Goal: Information Seeking & Learning: Learn about a topic

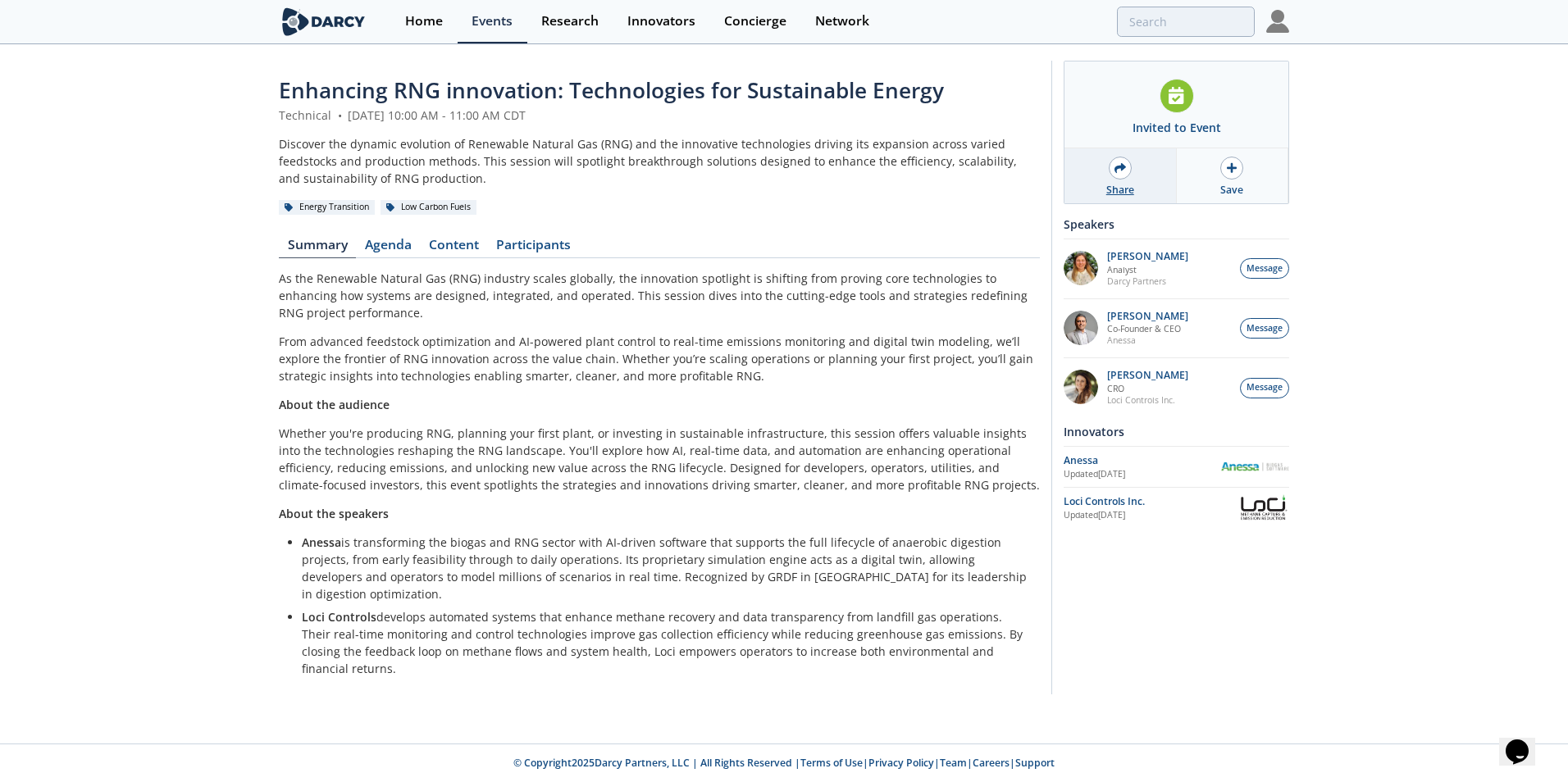
click at [1115, 170] on icon at bounding box center [1120, 168] width 12 height 10
click at [457, 248] on link "Content" at bounding box center [453, 248] width 67 height 20
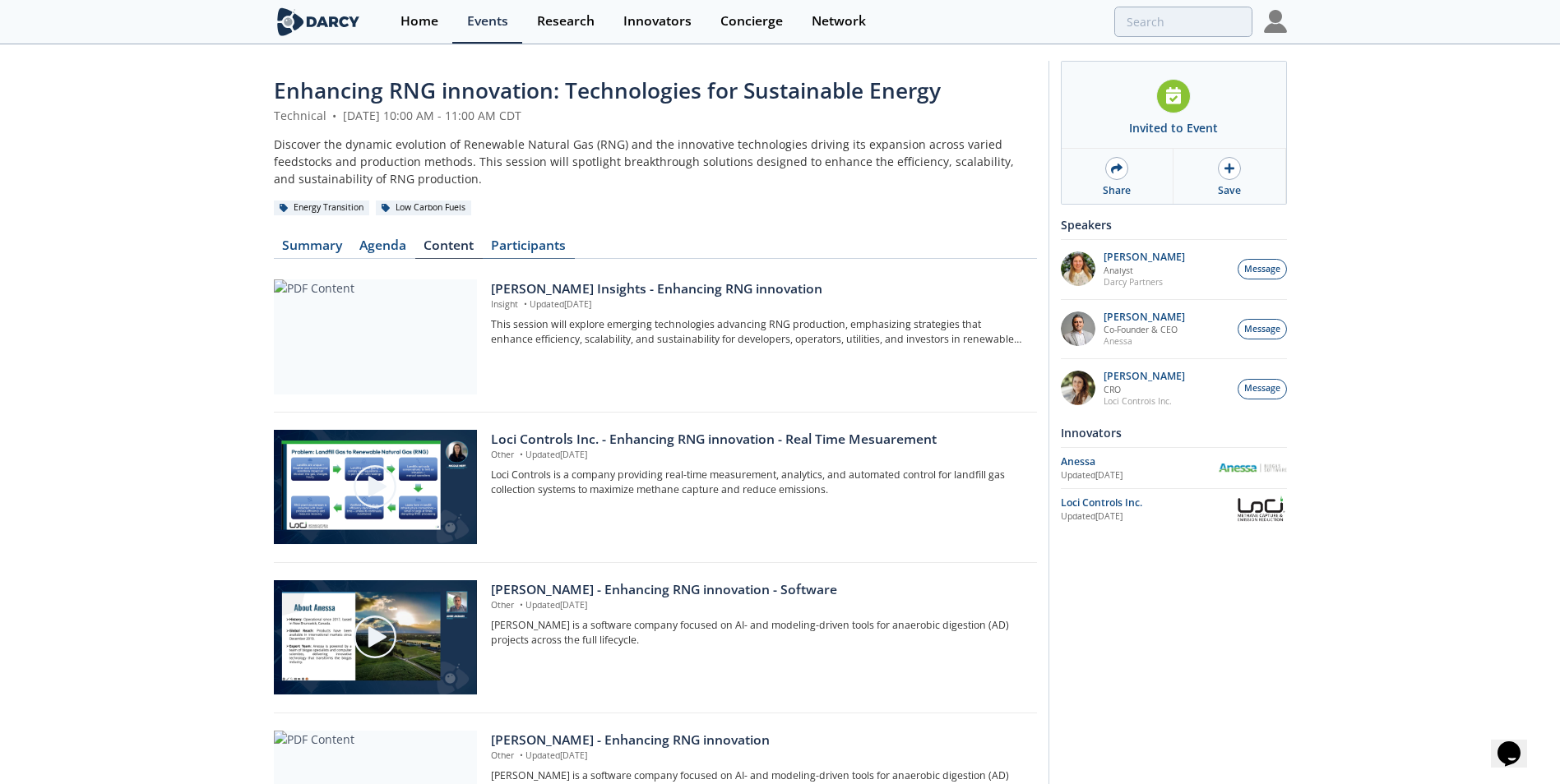
click at [520, 242] on link "Participants" at bounding box center [529, 248] width 92 height 20
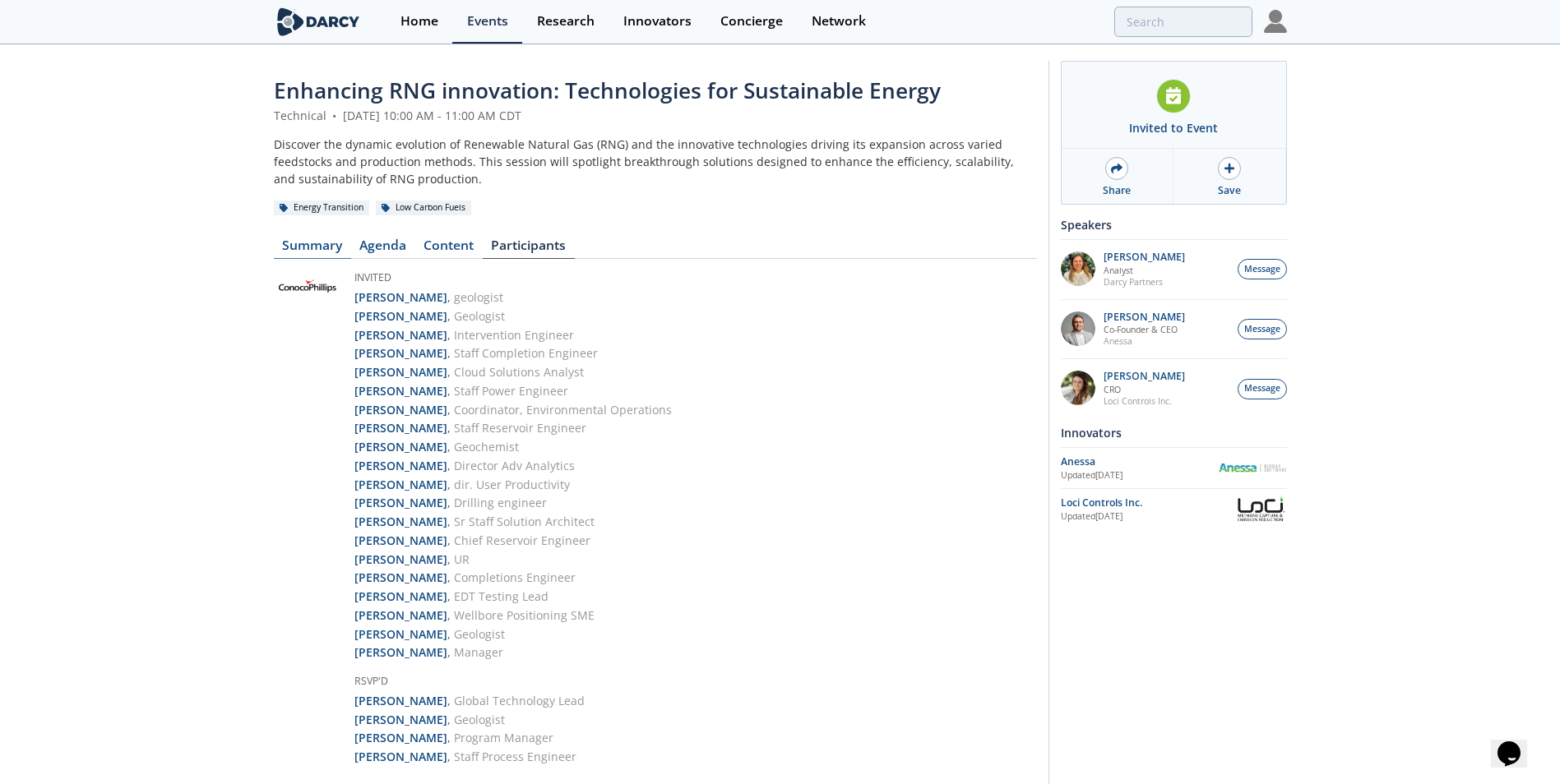
click at [327, 243] on link "Summary" at bounding box center [312, 248] width 77 height 20
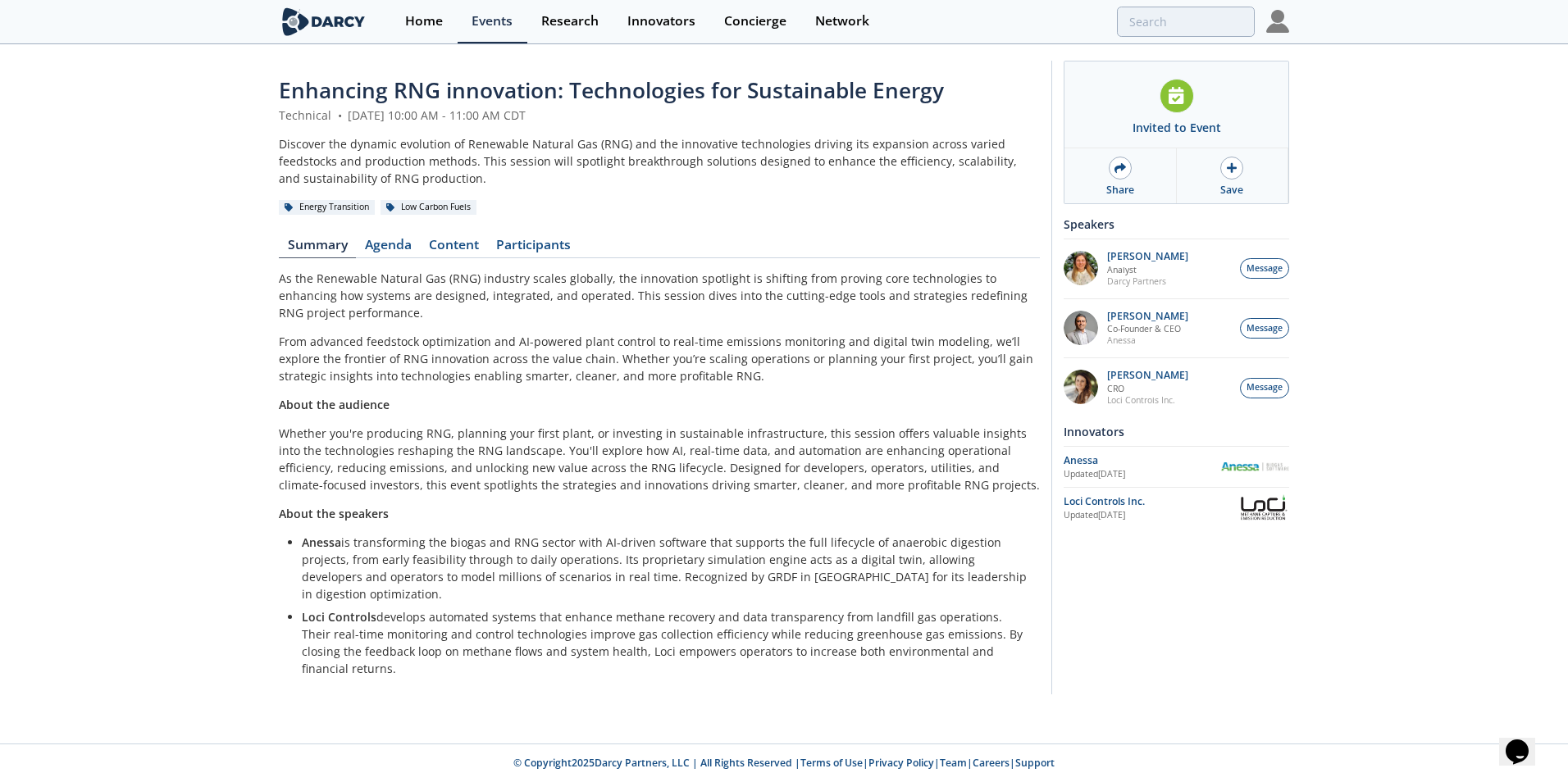
click at [1555, 181] on div "Enhancing RNG innovation: Technologies for Sustainable Energy Technical • [DATE…" at bounding box center [784, 382] width 1568 height 672
